Goal: Information Seeking & Learning: Learn about a topic

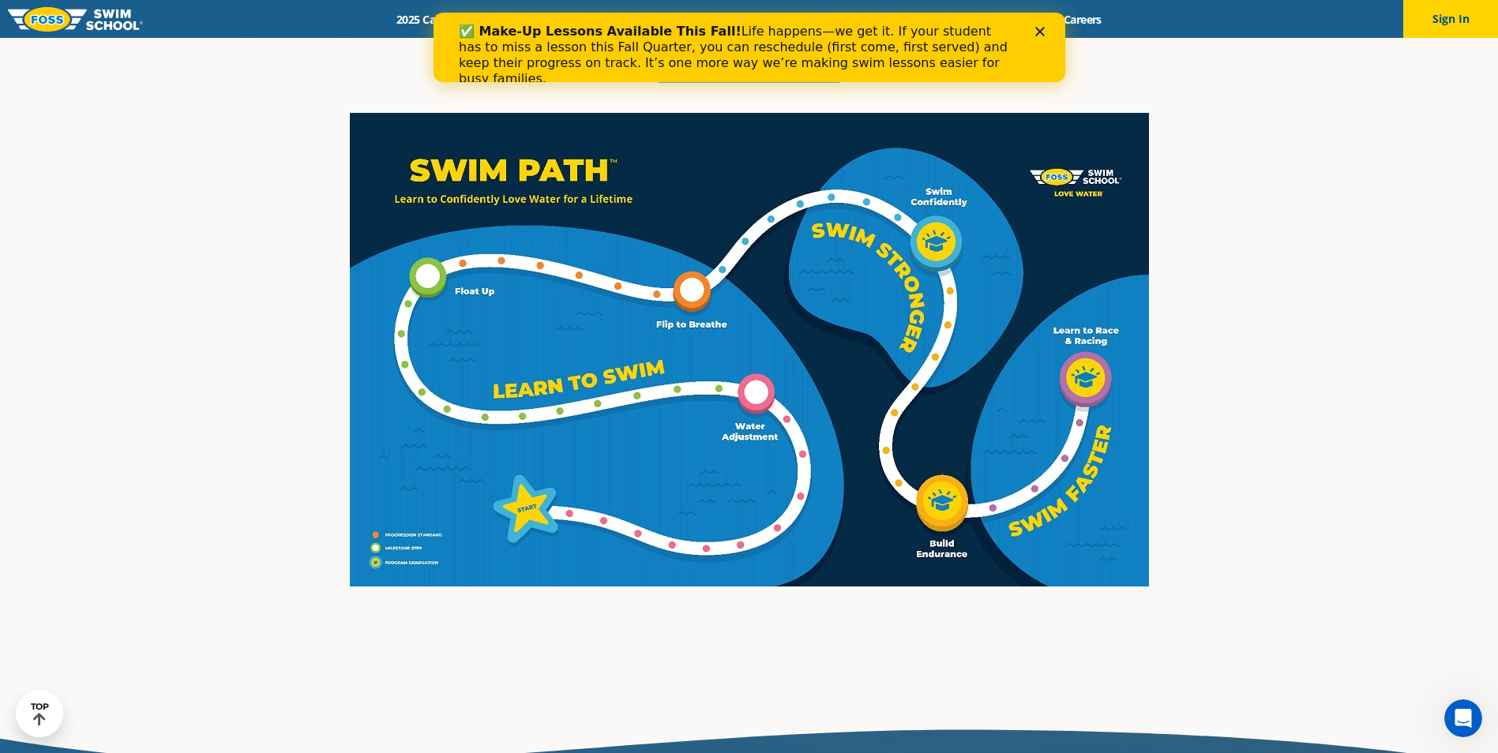
scroll to position [2684, 0]
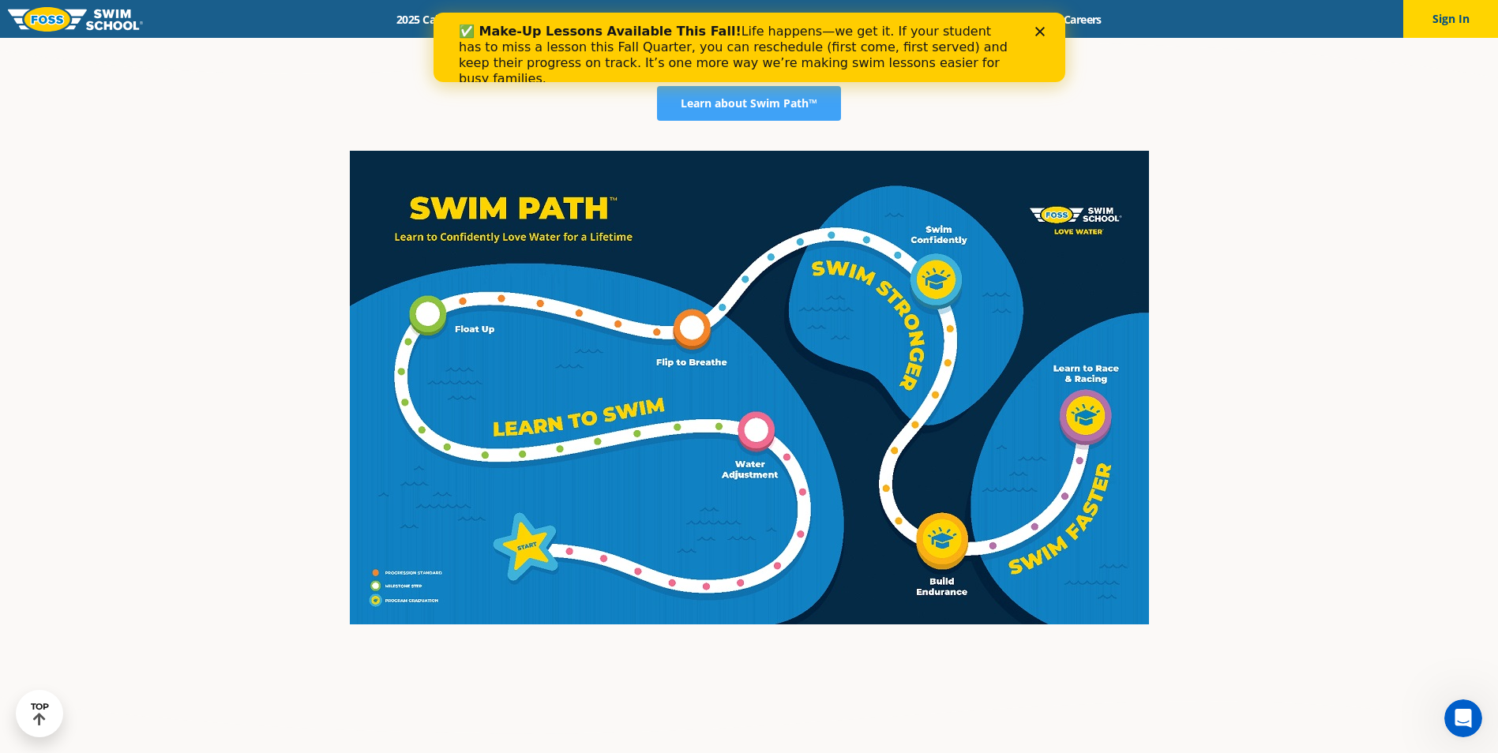
click at [1039, 31] on polygon "Close" at bounding box center [1038, 31] width 9 height 9
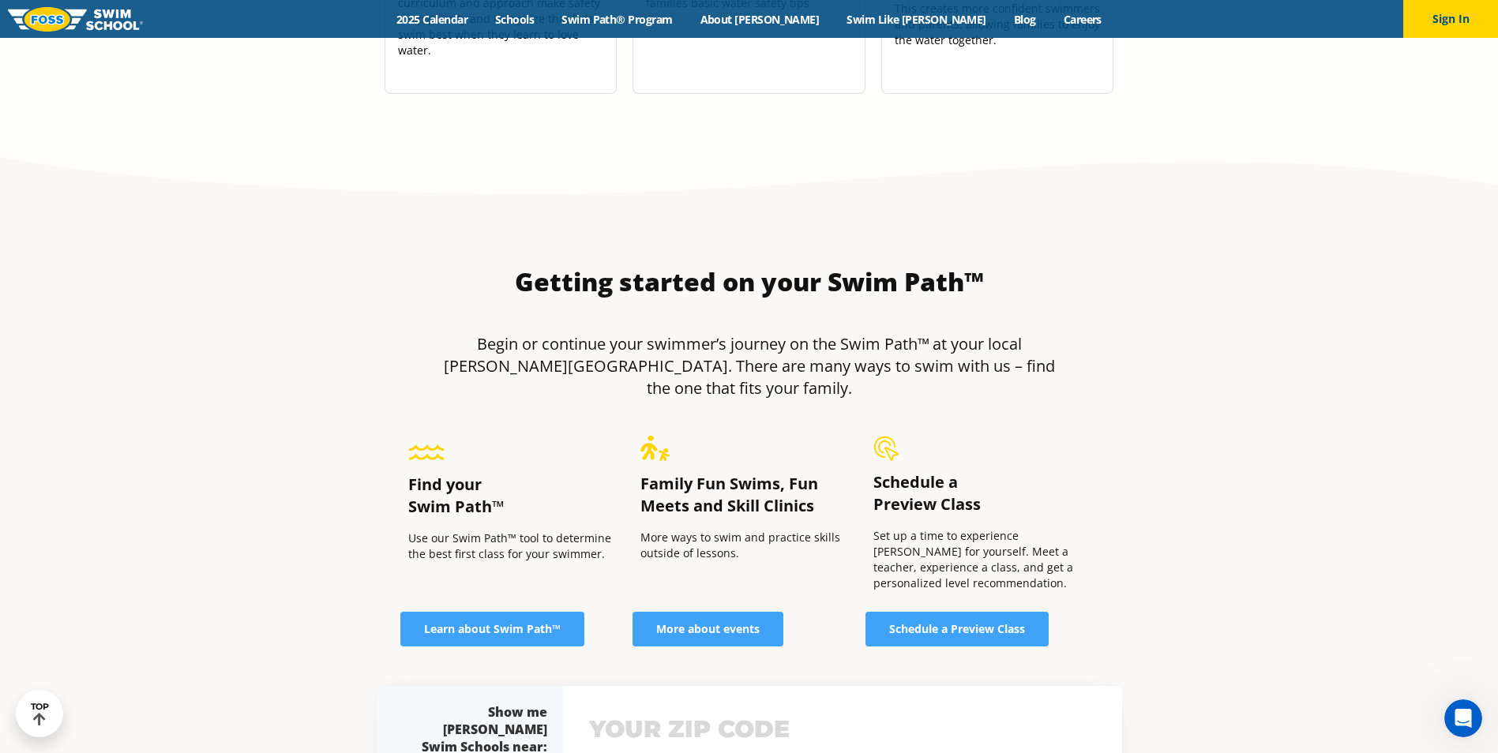
scroll to position [6474, 0]
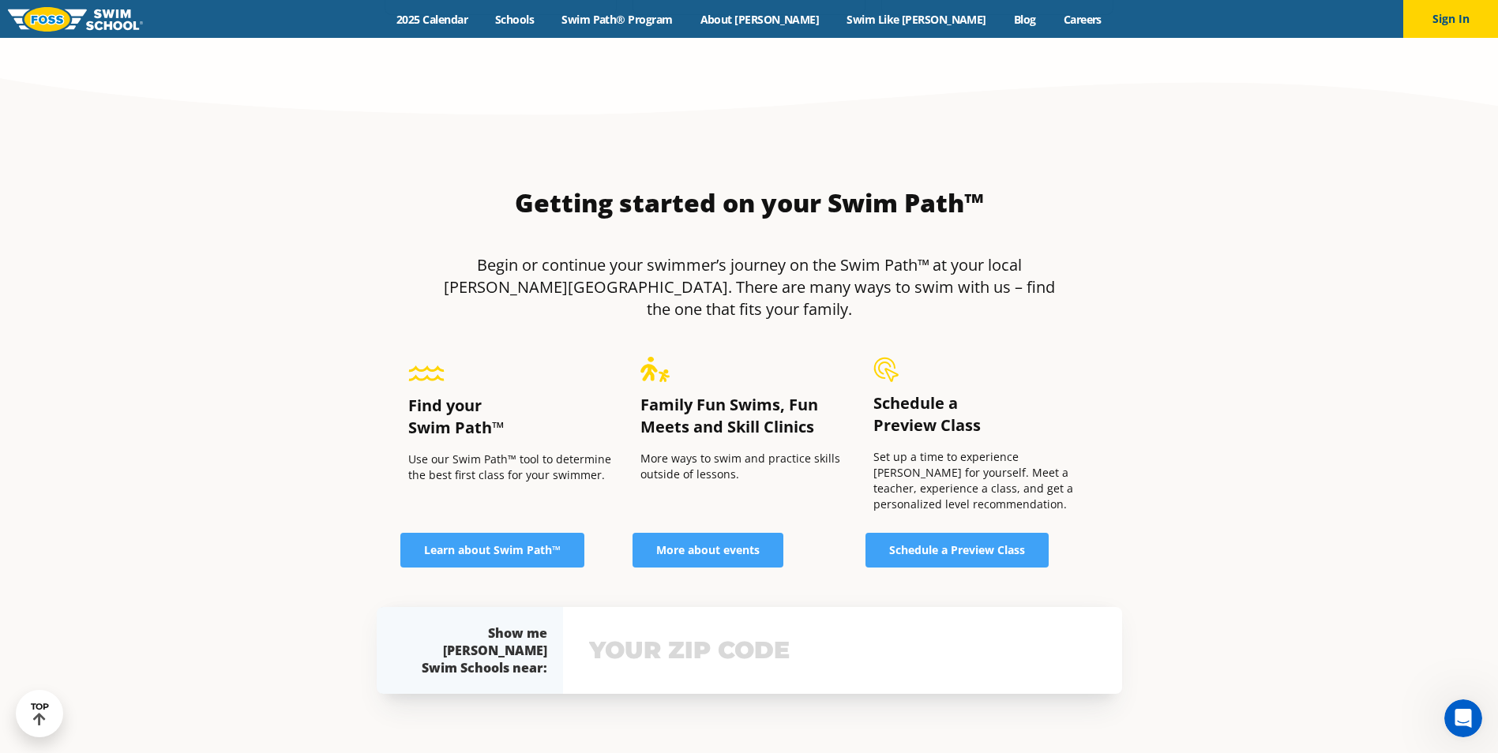
click at [278, 306] on section "Getting started on your Swim Path™ Begin or continue your swimmer’s journey on …" at bounding box center [749, 440] width 947 height 617
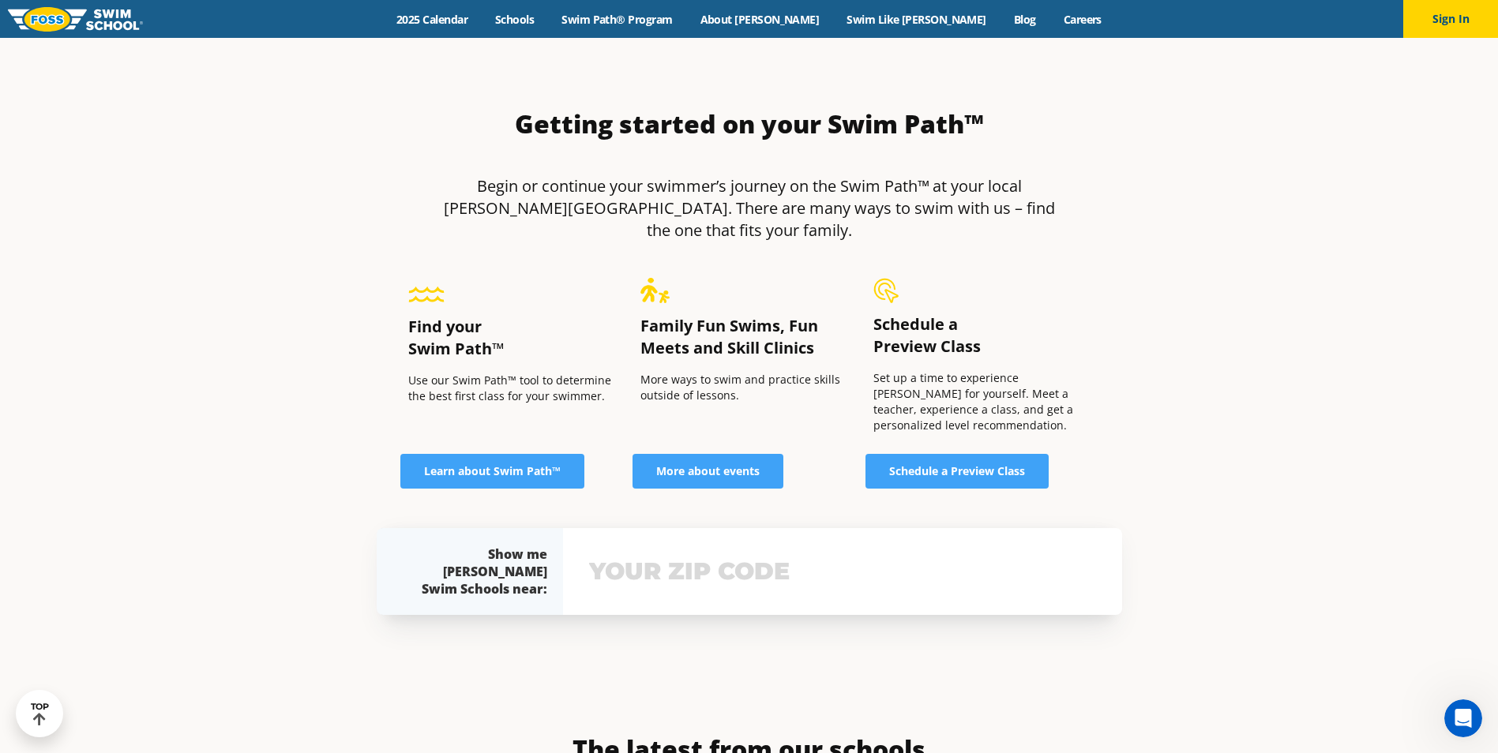
scroll to position [6566, 0]
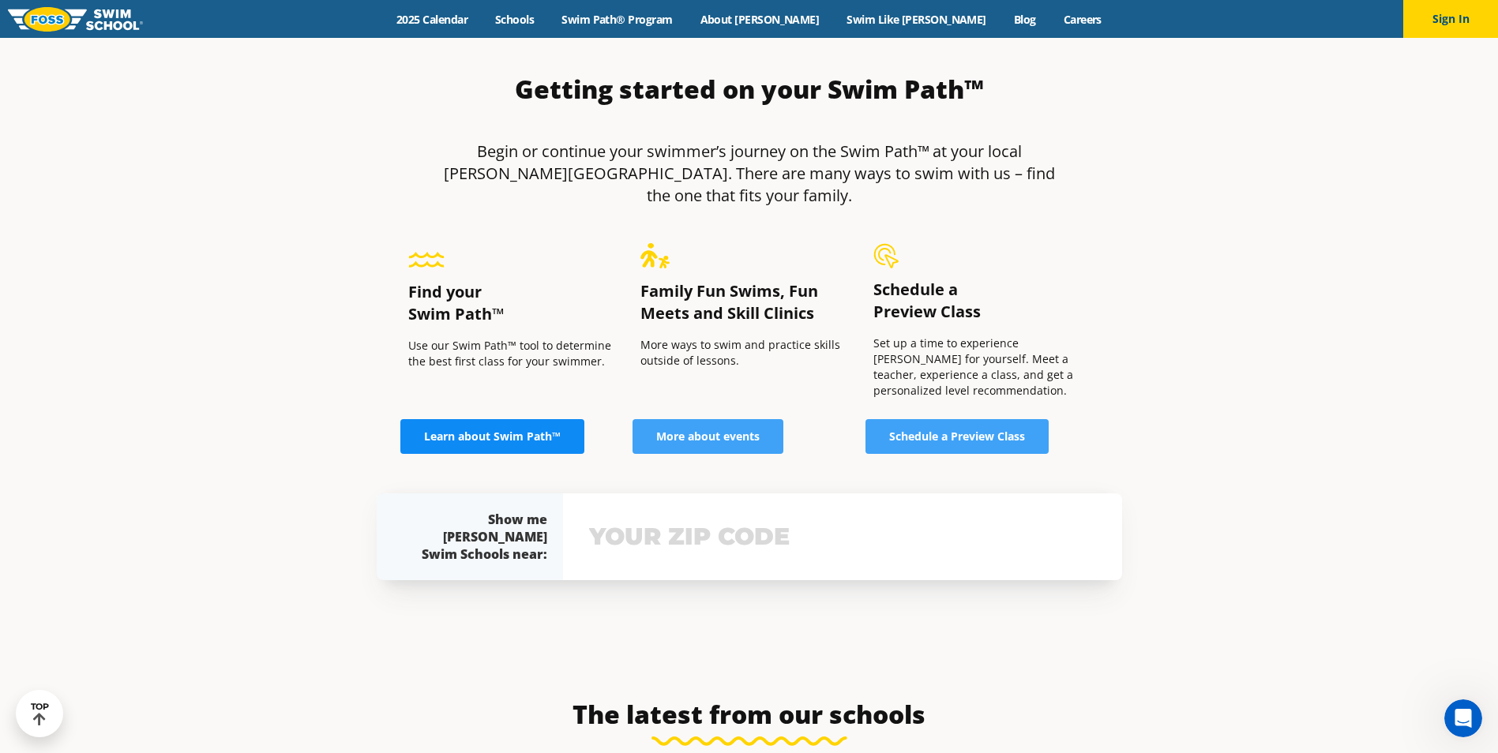
scroll to position [6632, 0]
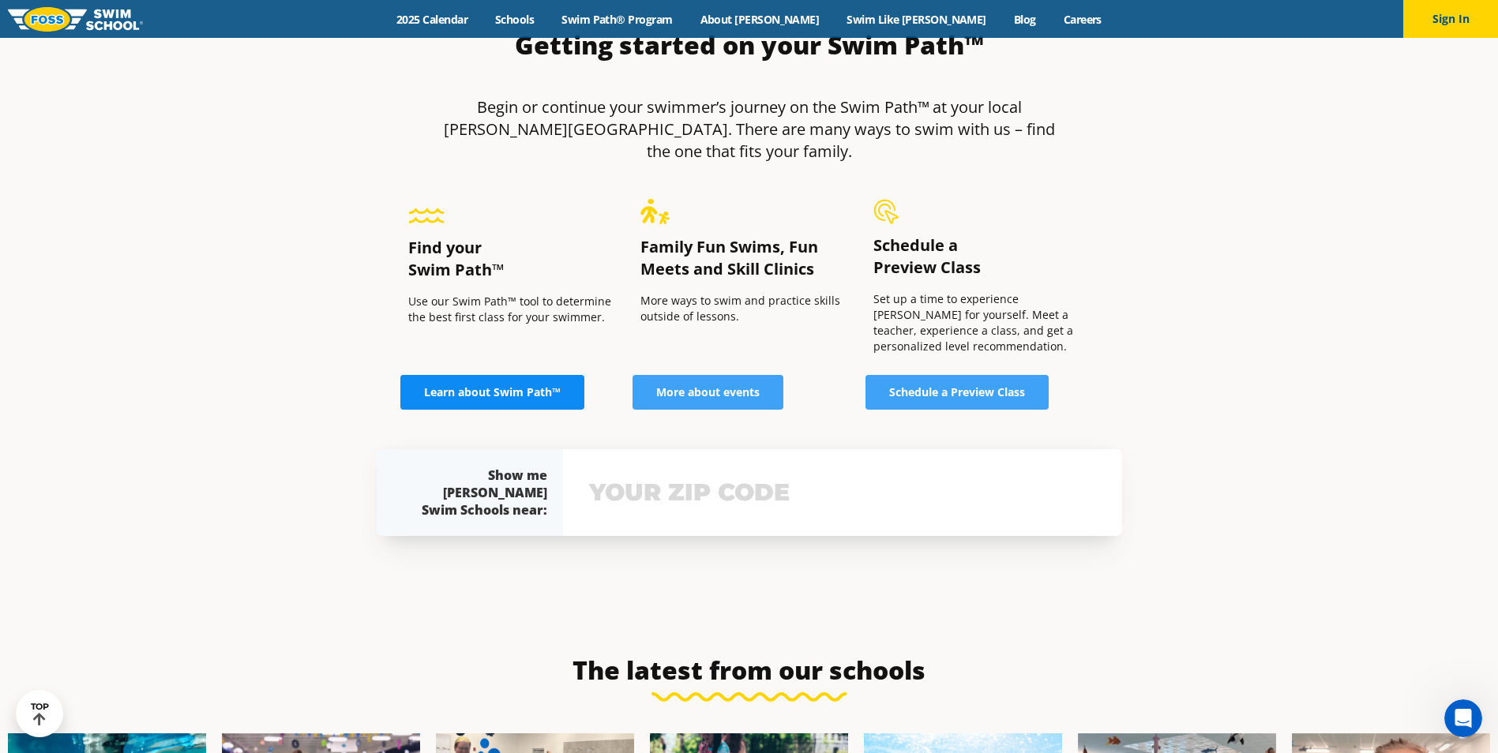
click at [497, 387] on span "Learn about Swim Path™" at bounding box center [492, 392] width 137 height 11
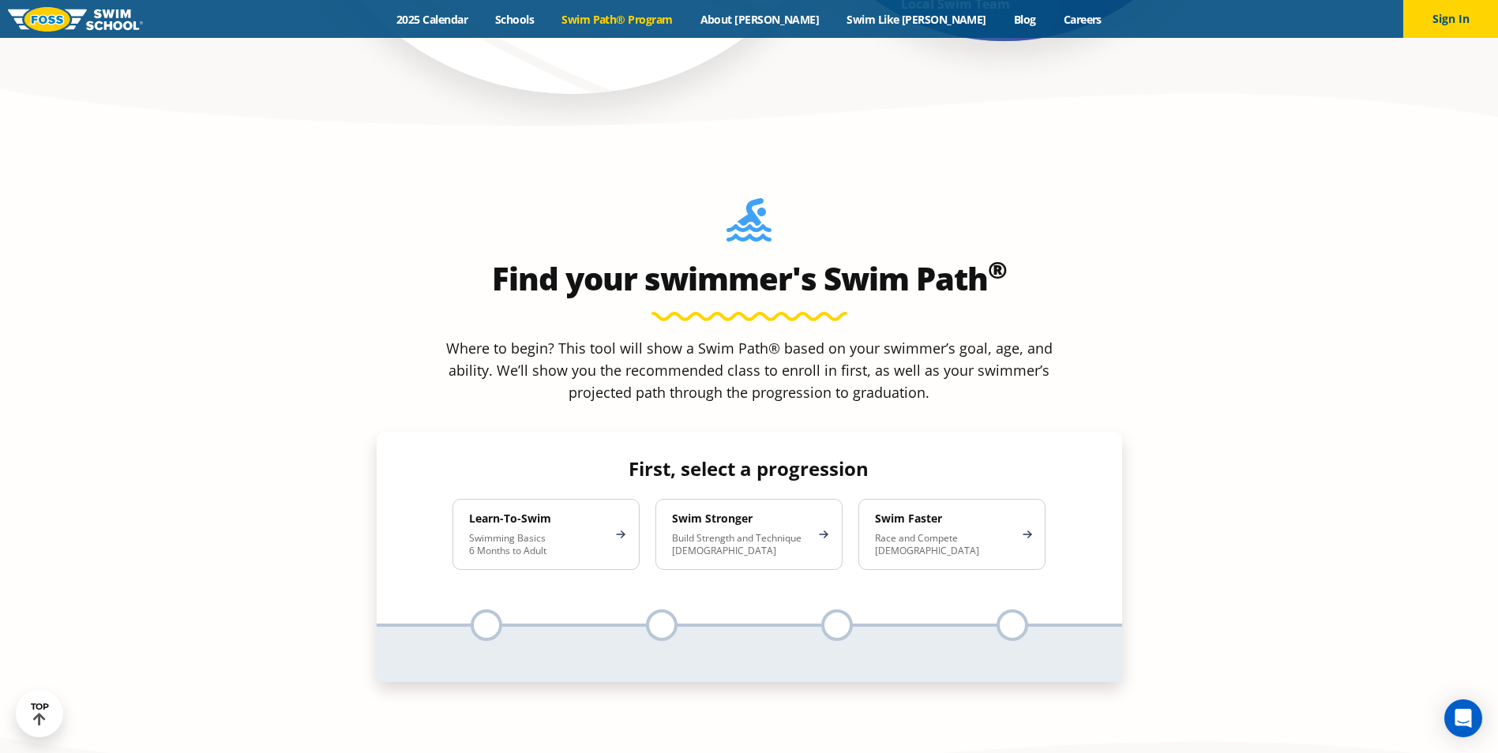
scroll to position [1421, 0]
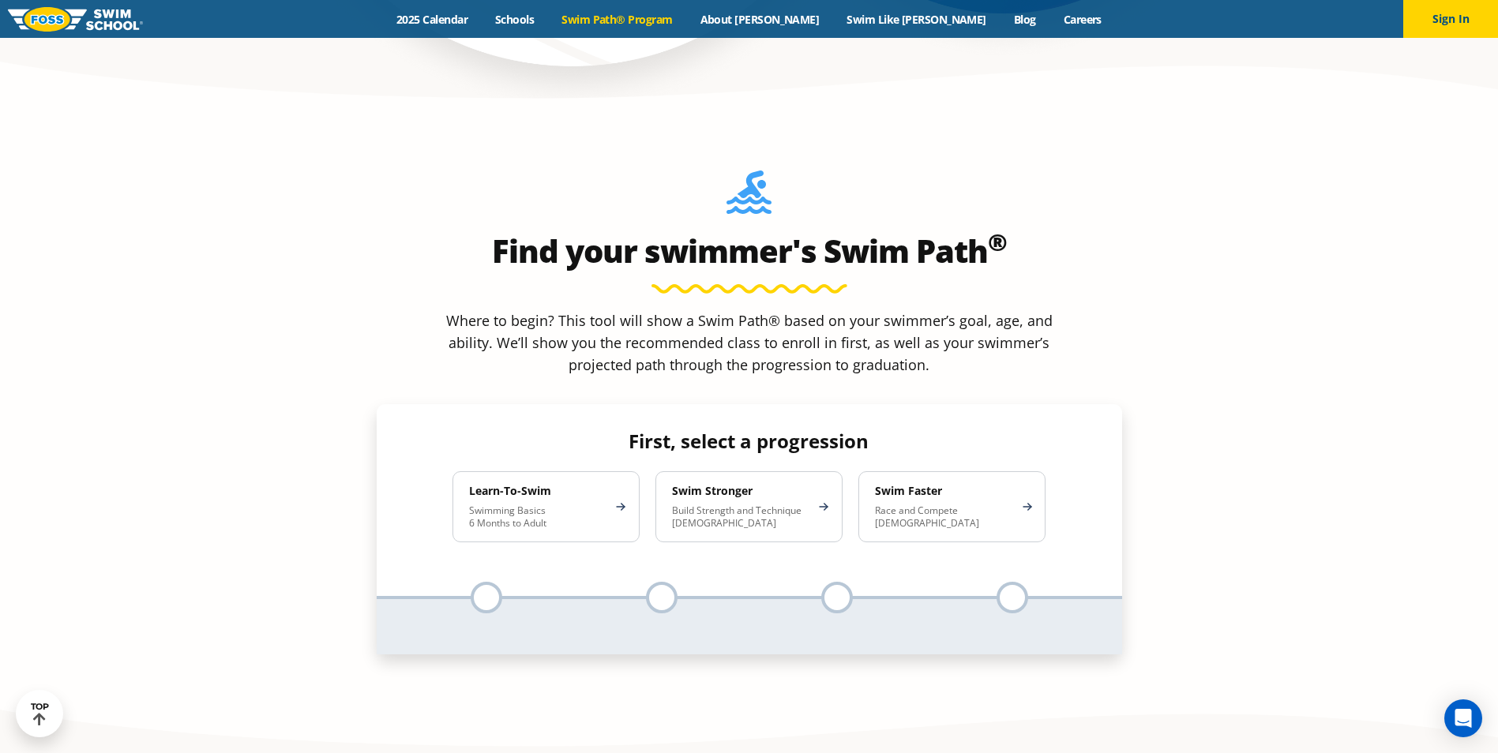
click at [218, 318] on section "Find your swimmer's Swim Path ® Where to begin? This tool will show a Swim Path…" at bounding box center [749, 439] width 1498 height 648
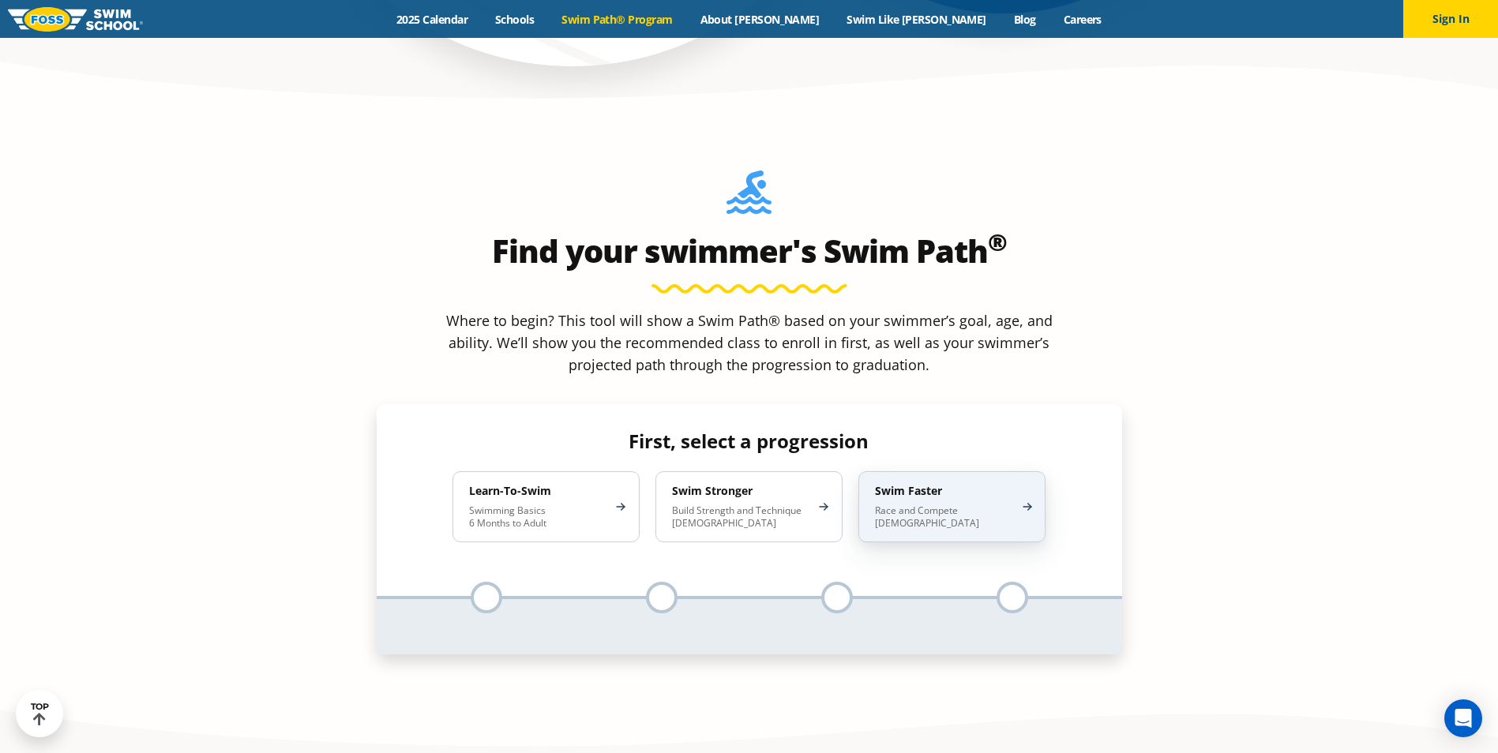
click at [1026, 471] on div "Swim Faster Race and Compete 8-17 Years Old" at bounding box center [951, 506] width 187 height 71
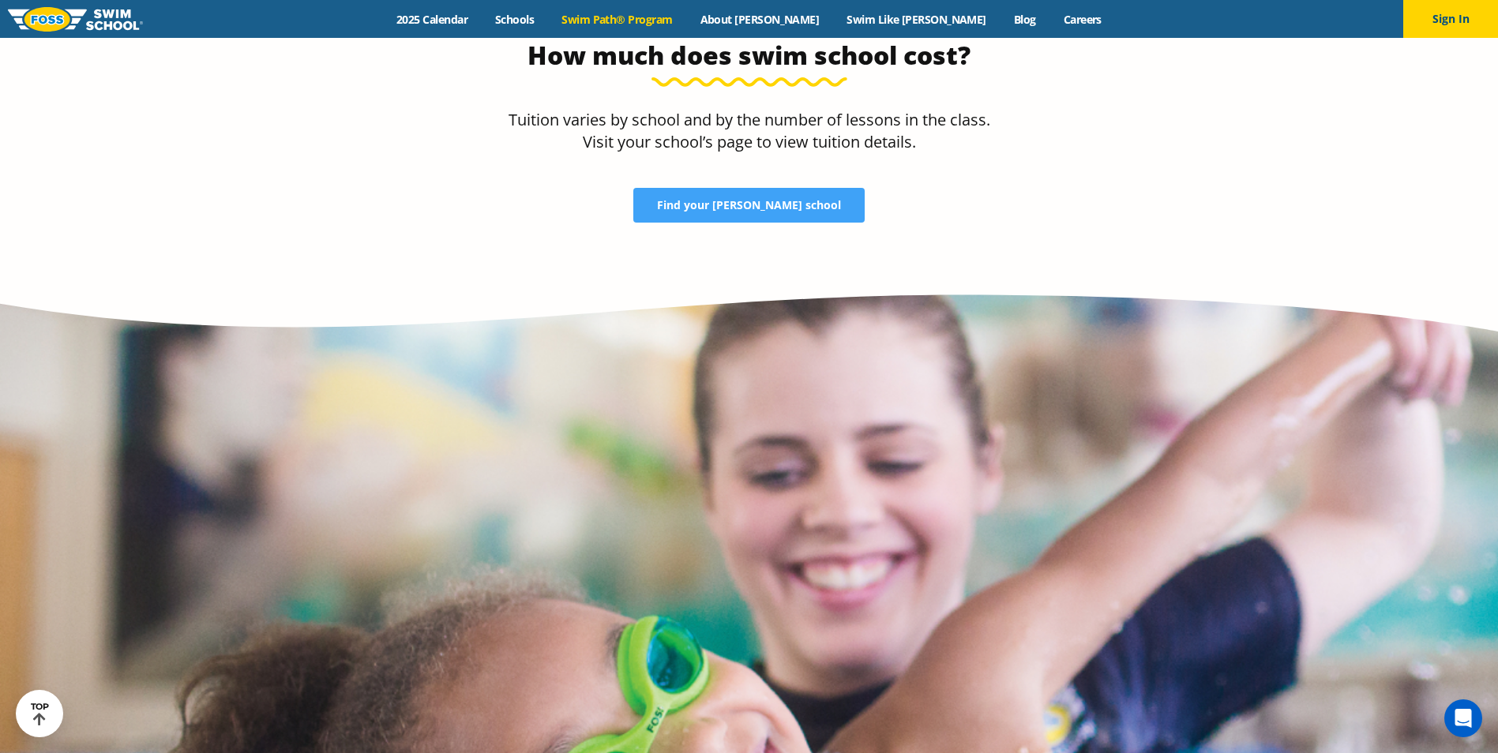
scroll to position [3027, 0]
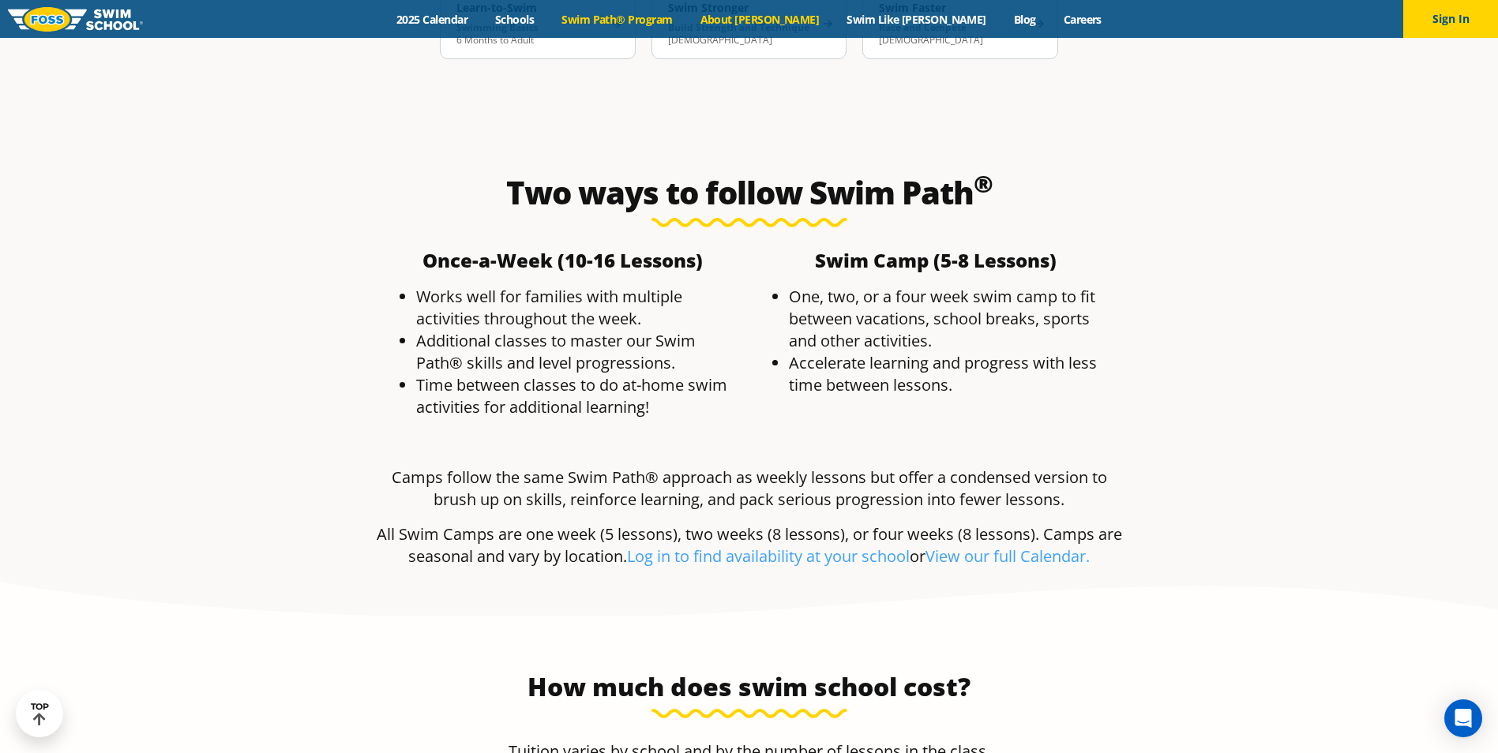
click at [789, 14] on link "About [PERSON_NAME]" at bounding box center [759, 19] width 147 height 15
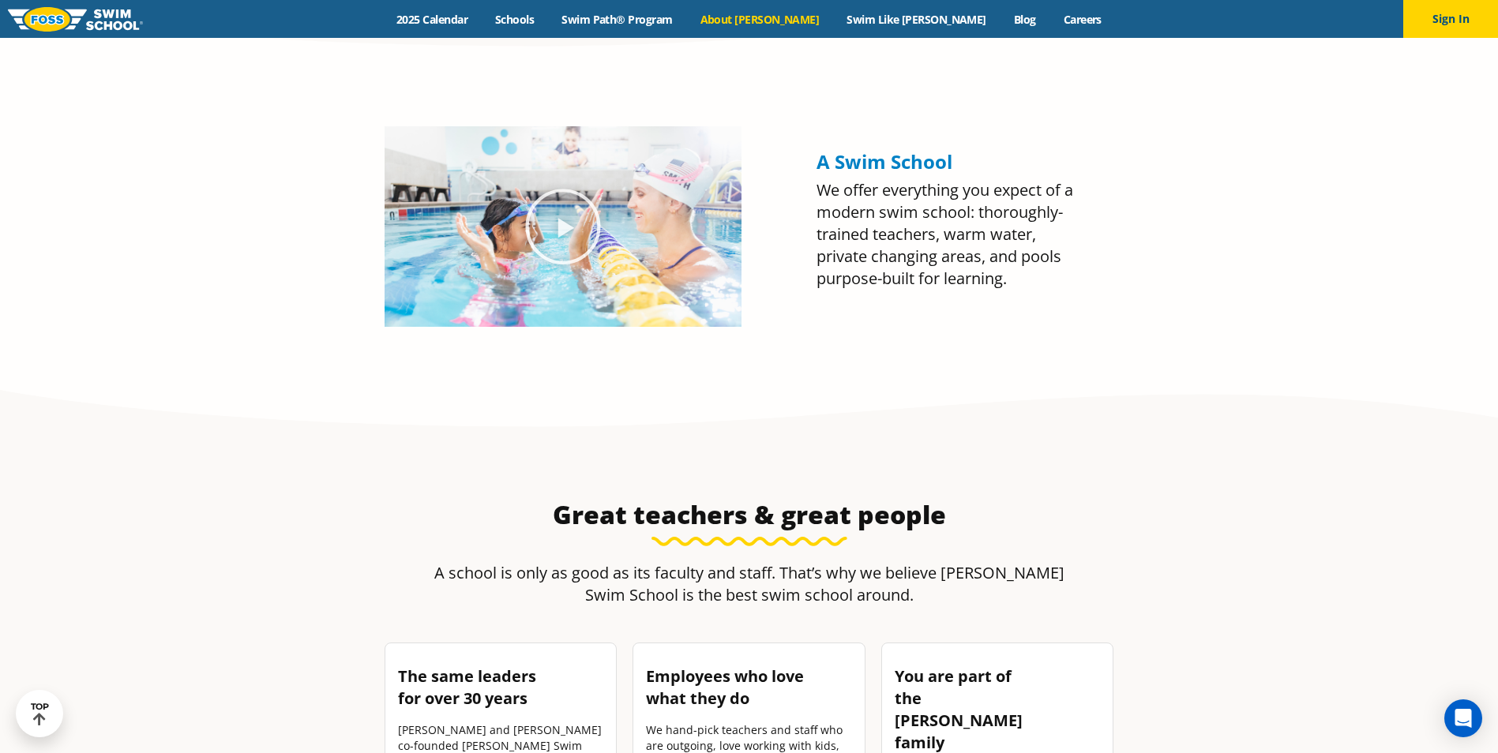
scroll to position [1974, 0]
